Goal: Task Accomplishment & Management: Use online tool/utility

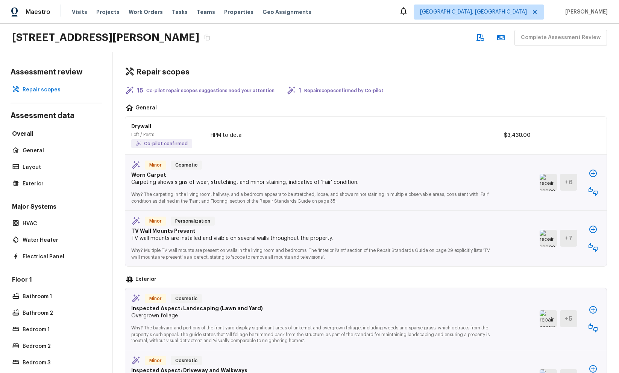
click at [313, 47] on div "[STREET_ADDRESS][PERSON_NAME] Complete Assessment Review" at bounding box center [309, 38] width 619 height 29
